Goal: Task Accomplishment & Management: Manage account settings

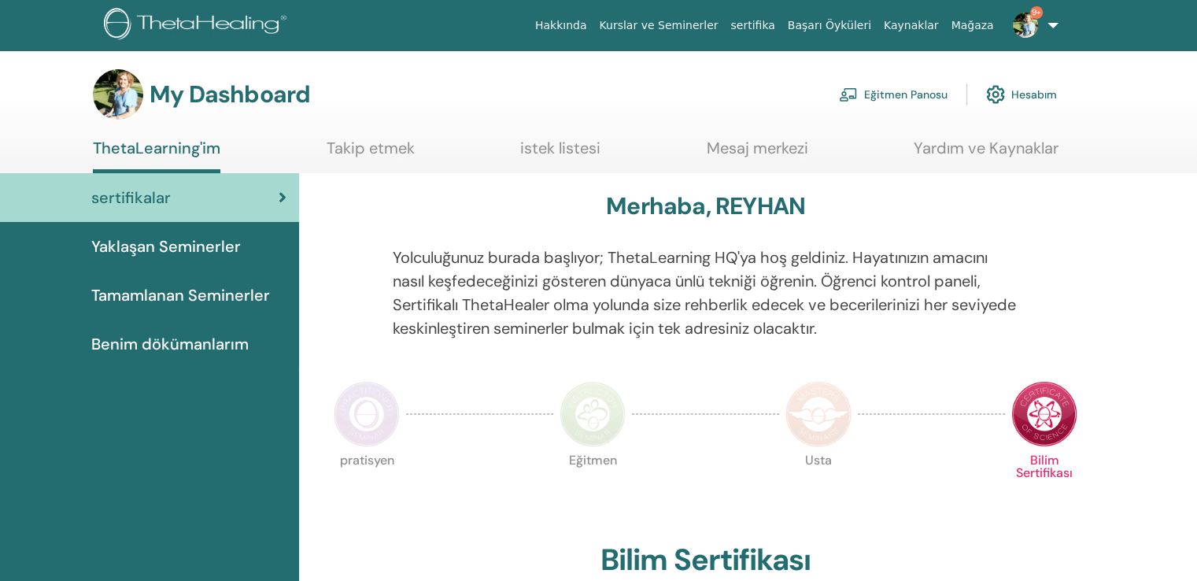
click at [903, 90] on link "Eğitmen Panosu" at bounding box center [893, 94] width 109 height 35
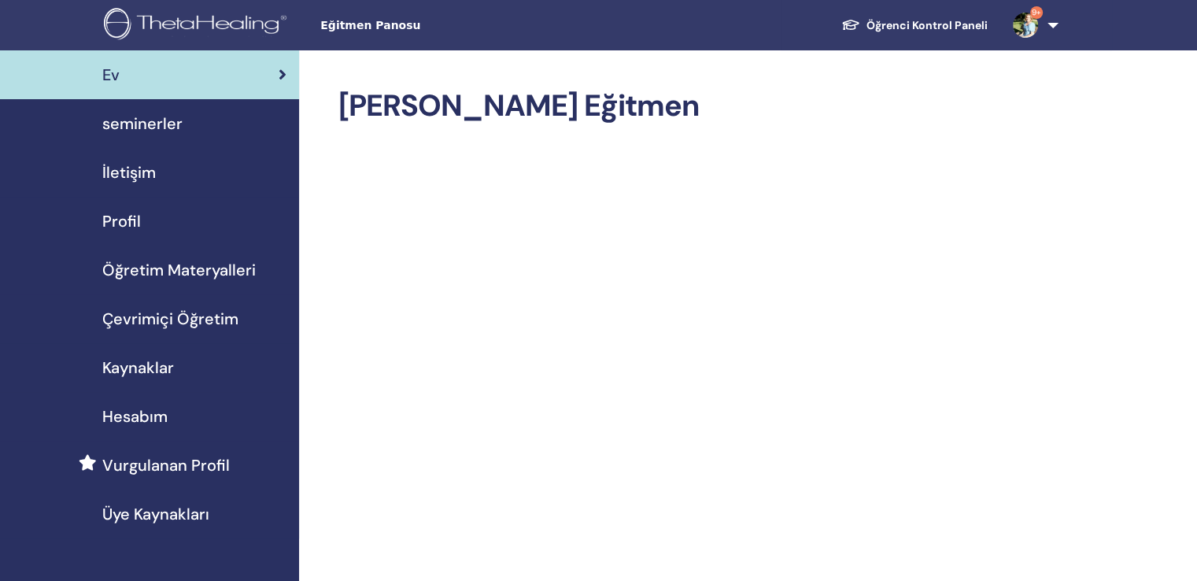
click at [154, 117] on span "seminerler" at bounding box center [142, 124] width 80 height 24
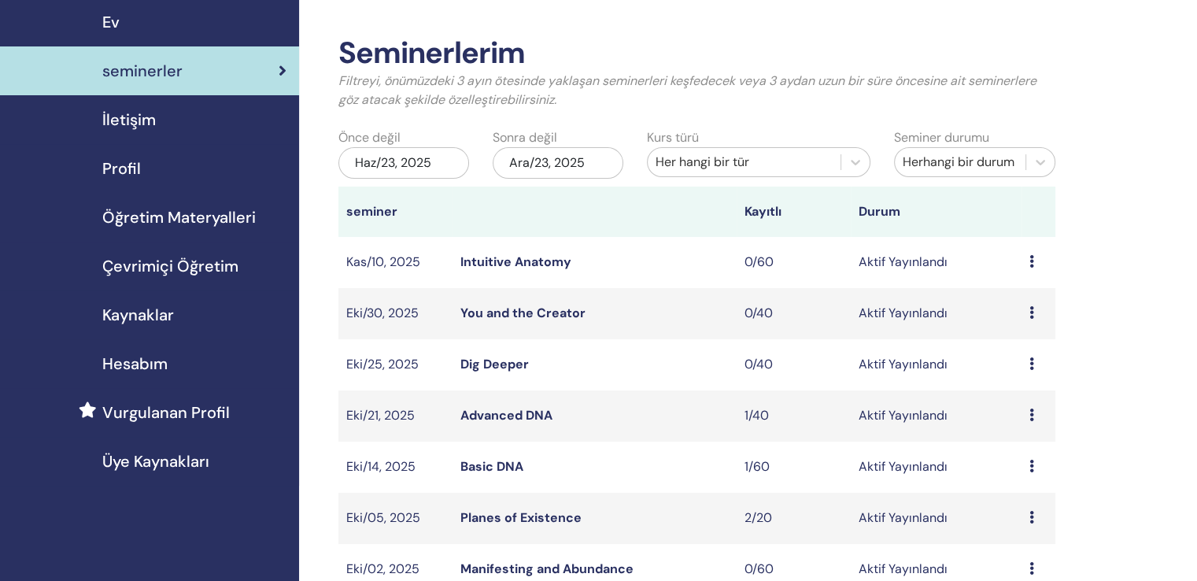
scroll to position [157, 0]
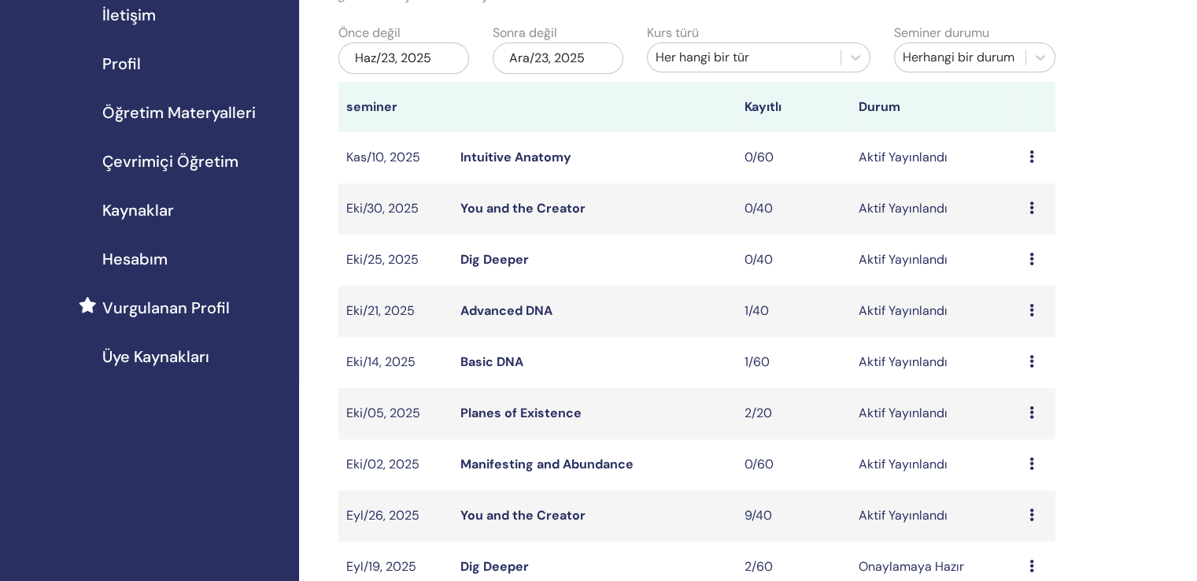
click at [482, 251] on link "Dig Deeper" at bounding box center [494, 259] width 68 height 17
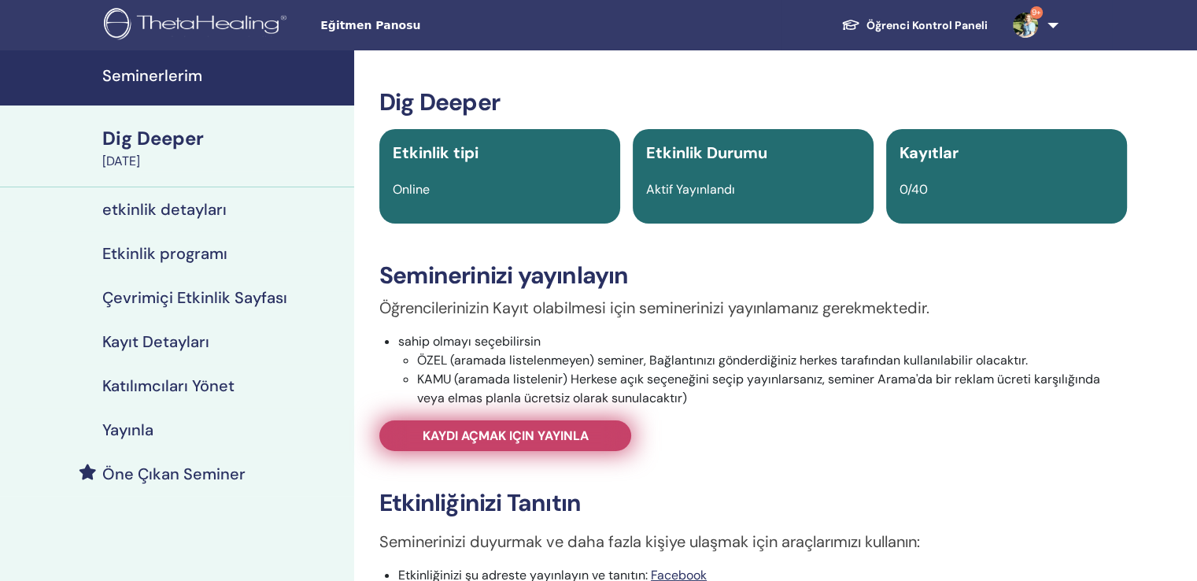
click at [504, 427] on span "Kaydı açmak için yayınla" at bounding box center [506, 435] width 166 height 17
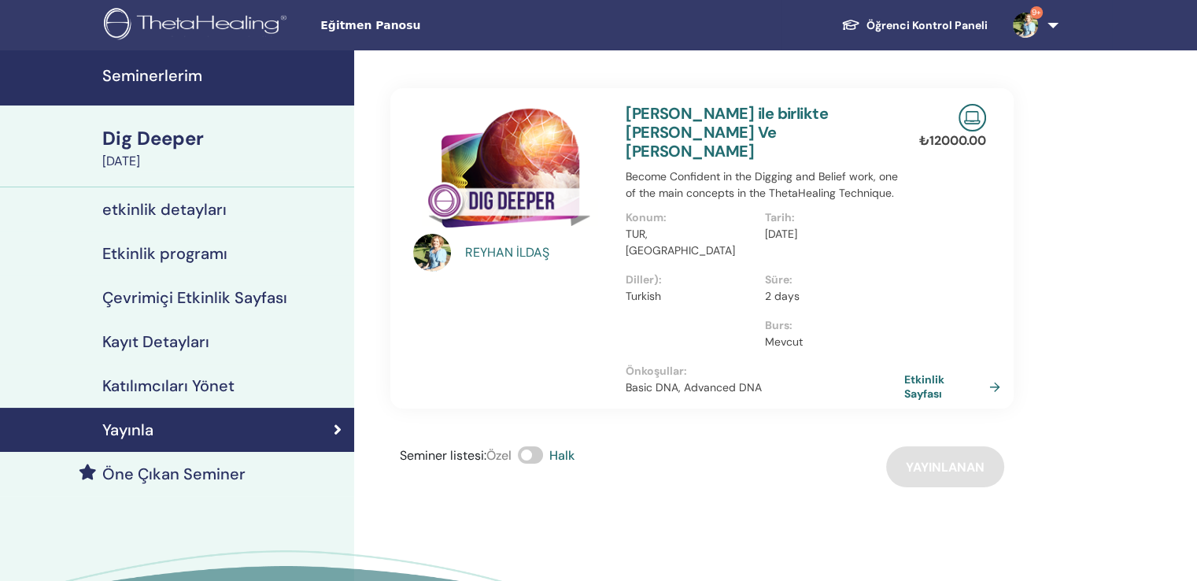
click at [155, 136] on div "Dig Deeper" at bounding box center [223, 138] width 242 height 27
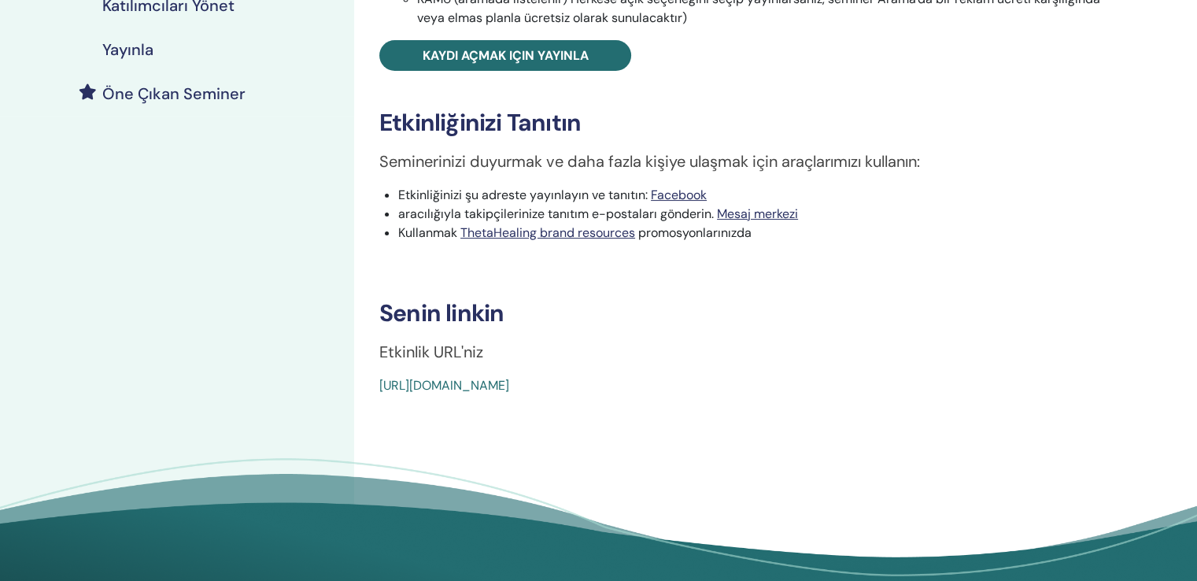
scroll to position [393, 0]
